Goal: Task Accomplishment & Management: Use online tool/utility

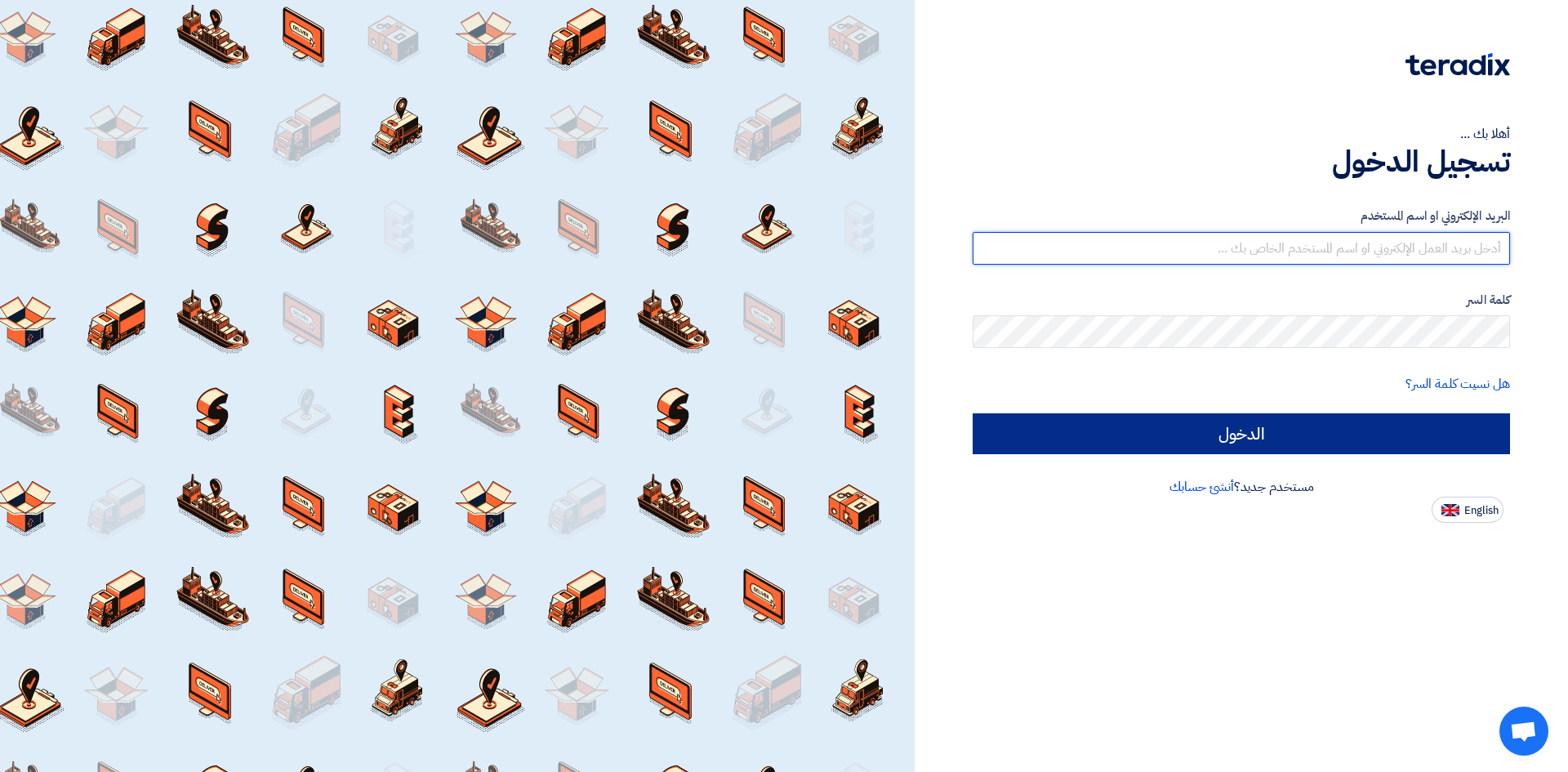
type input "[EMAIL_ADDRESS][DOMAIN_NAME]"
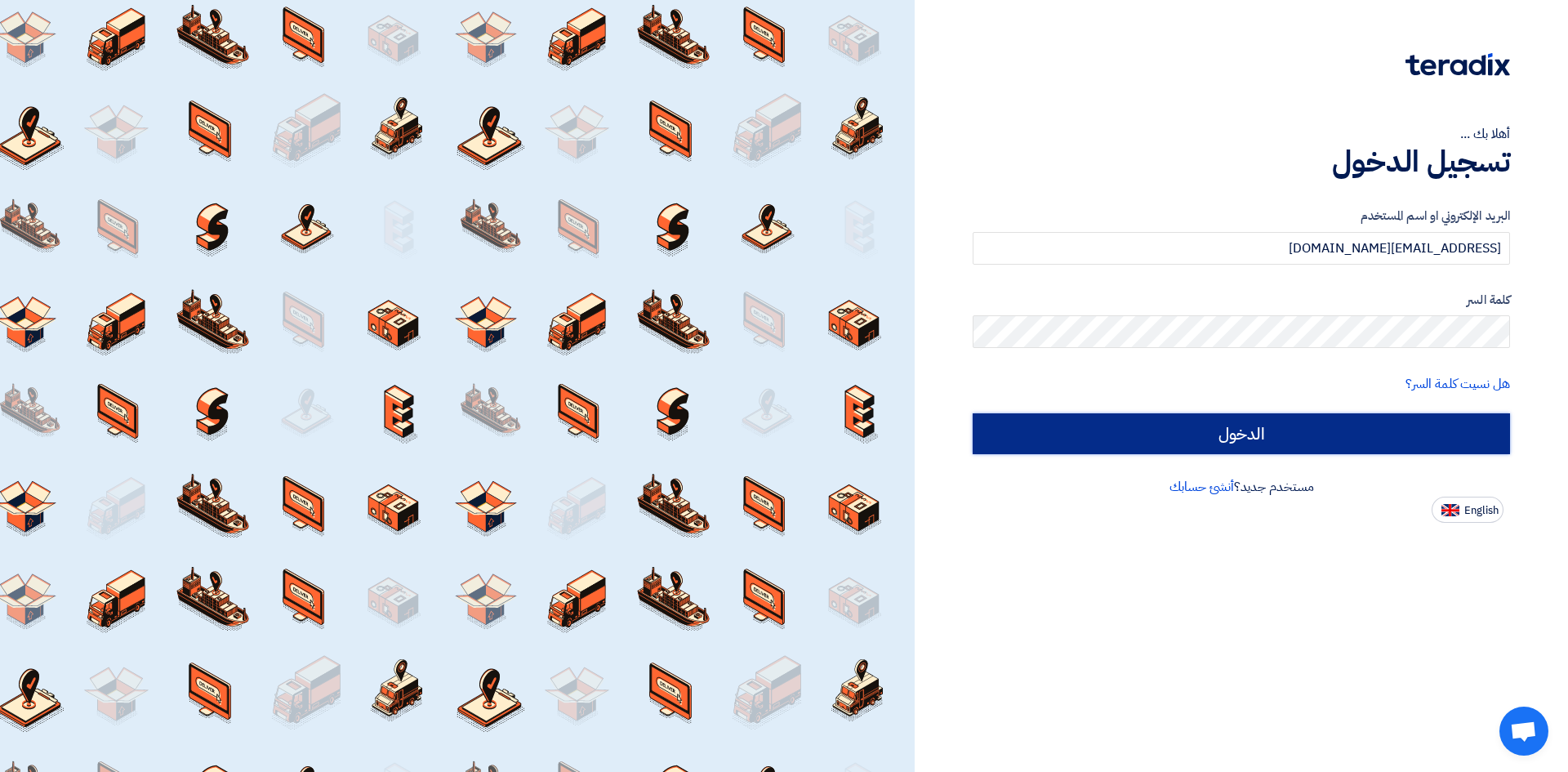
click at [1115, 428] on input "الدخول" at bounding box center [1241, 434] width 537 height 41
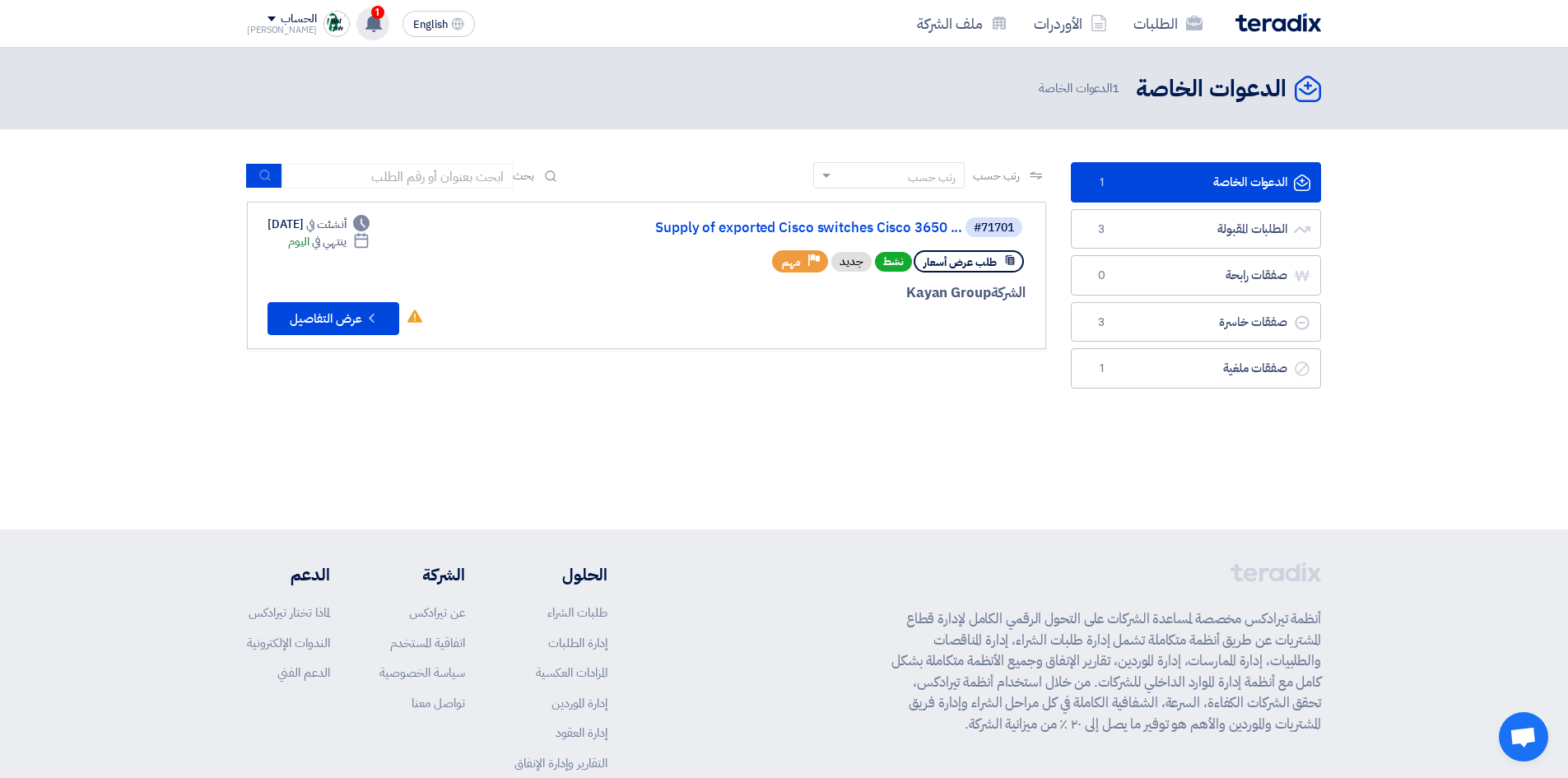
click at [365, 28] on use at bounding box center [373, 23] width 16 height 18
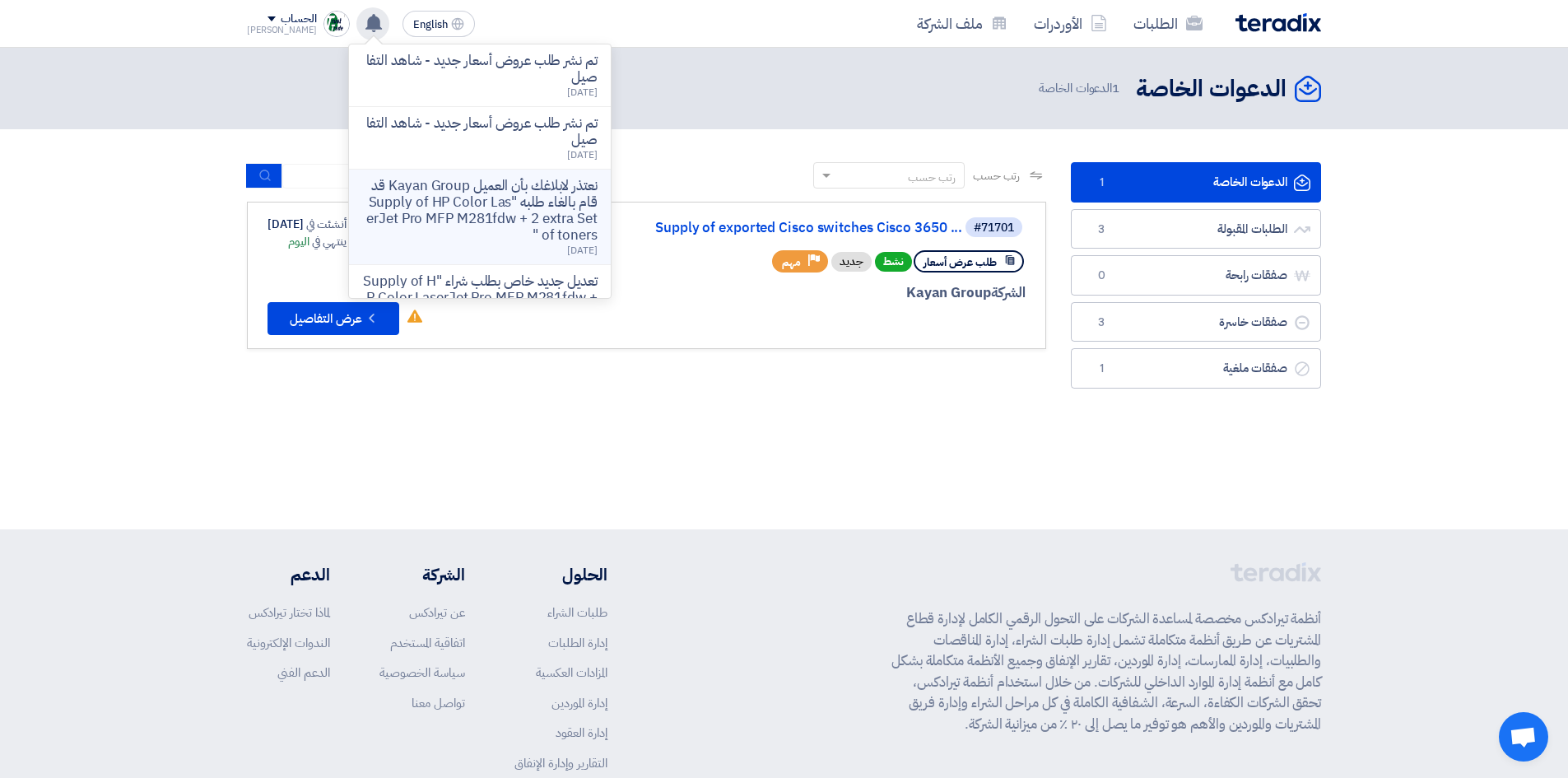
click at [515, 193] on p "نعتذر لابلاغك بأن العميل Kayan Group قد قام بالغاء طلبه "Supply of HP Color Las…" at bounding box center [480, 210] width 236 height 66
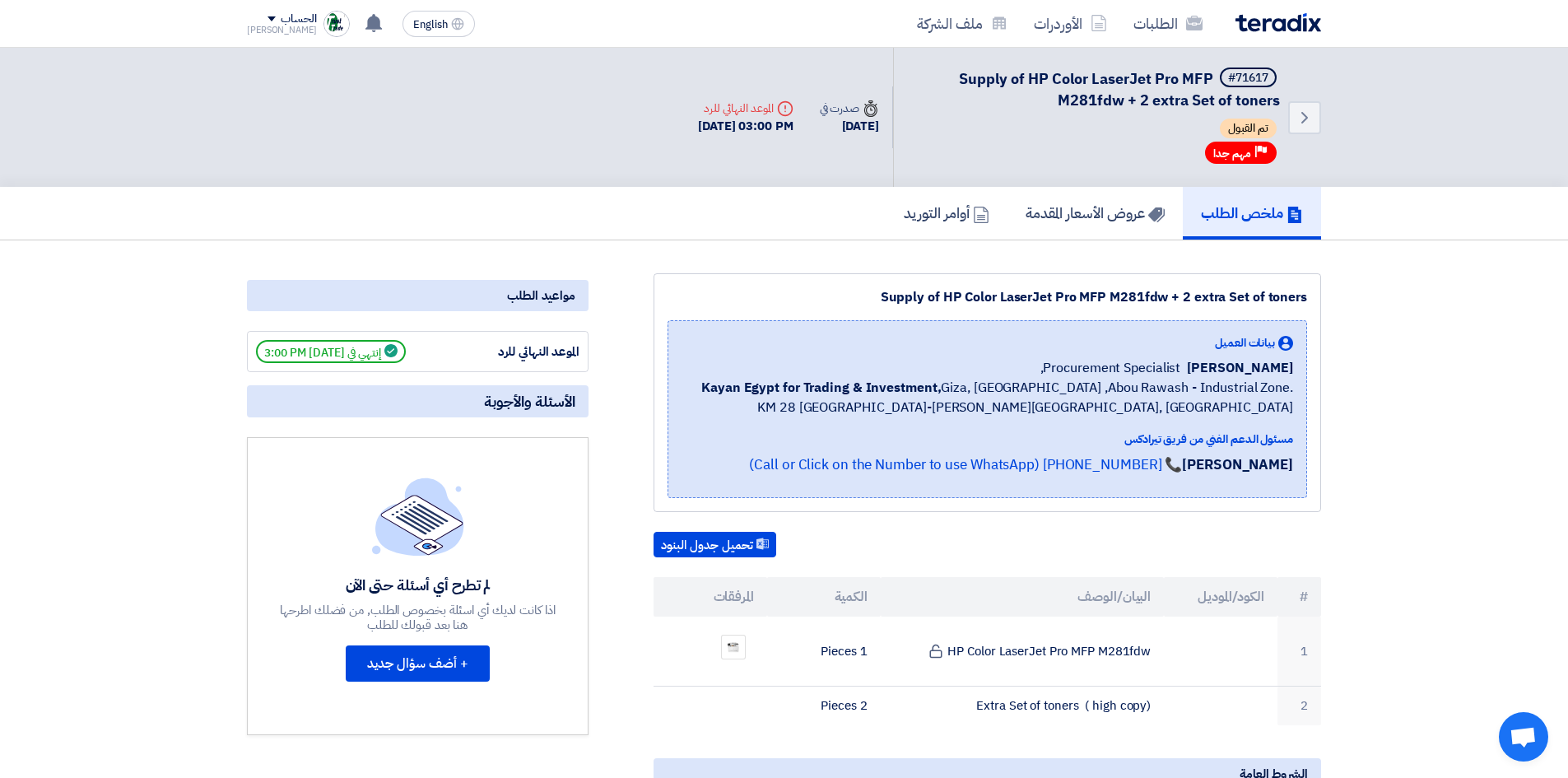
click at [1260, 26] on img at bounding box center [1277, 22] width 85 height 19
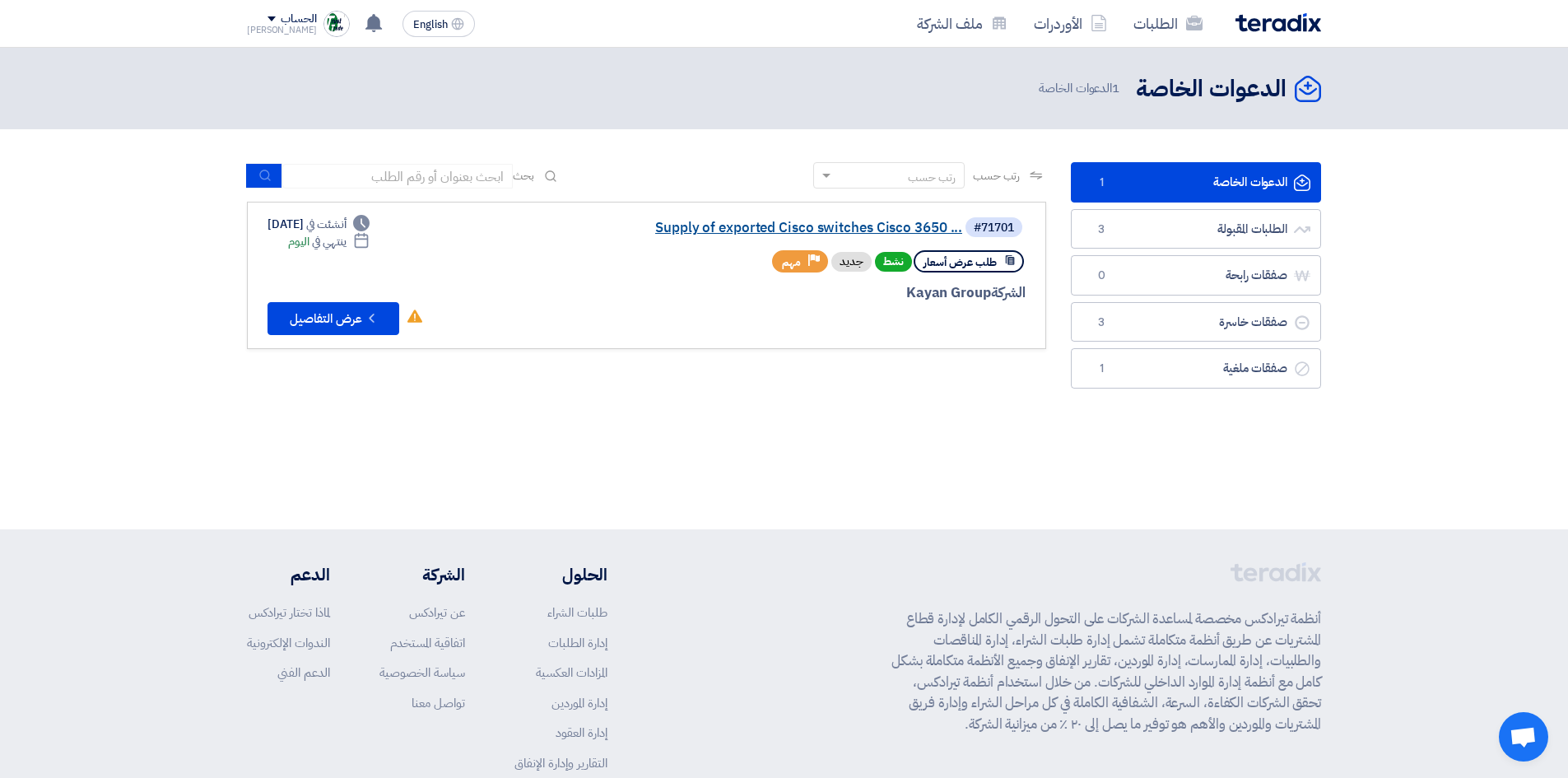
click at [794, 228] on link "Supply of exported Cisco switches Cisco 3650 ..." at bounding box center [798, 228] width 329 height 14
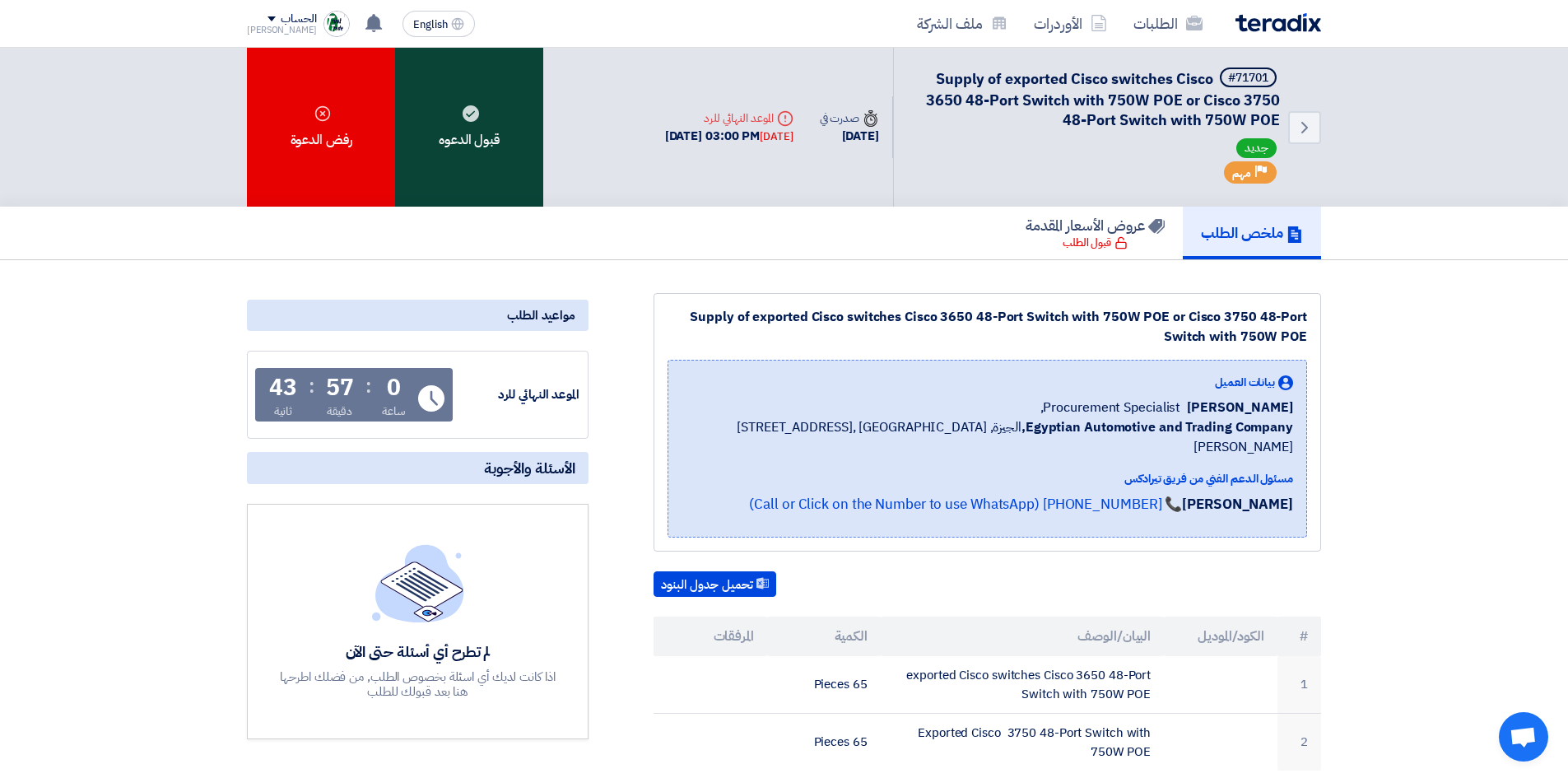
click at [429, 110] on div "قبول الدعوه" at bounding box center [469, 127] width 148 height 159
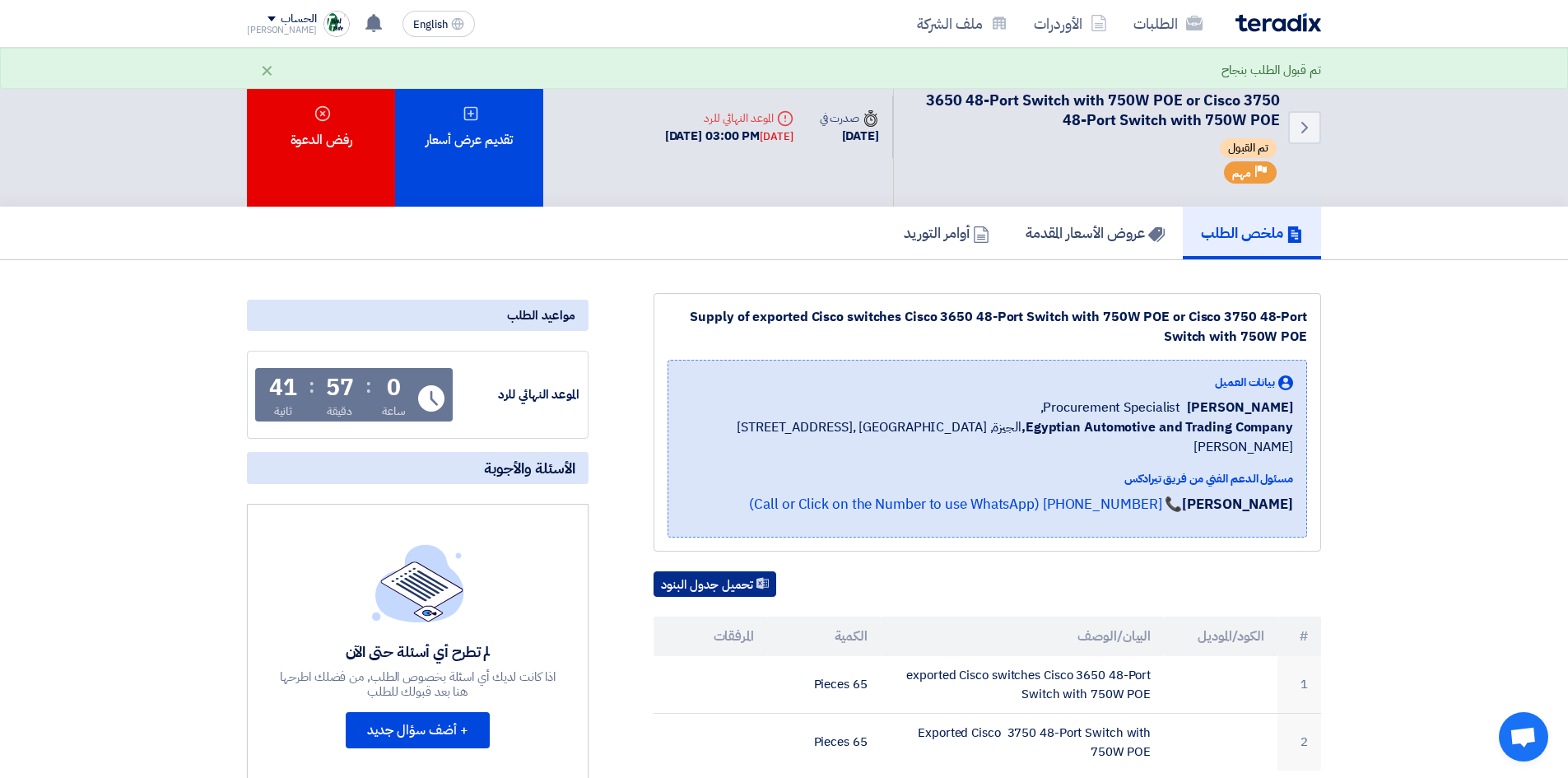
click at [750, 571] on button "تحميل جدول البنود" at bounding box center [714, 584] width 122 height 26
